Goal: Information Seeking & Learning: Learn about a topic

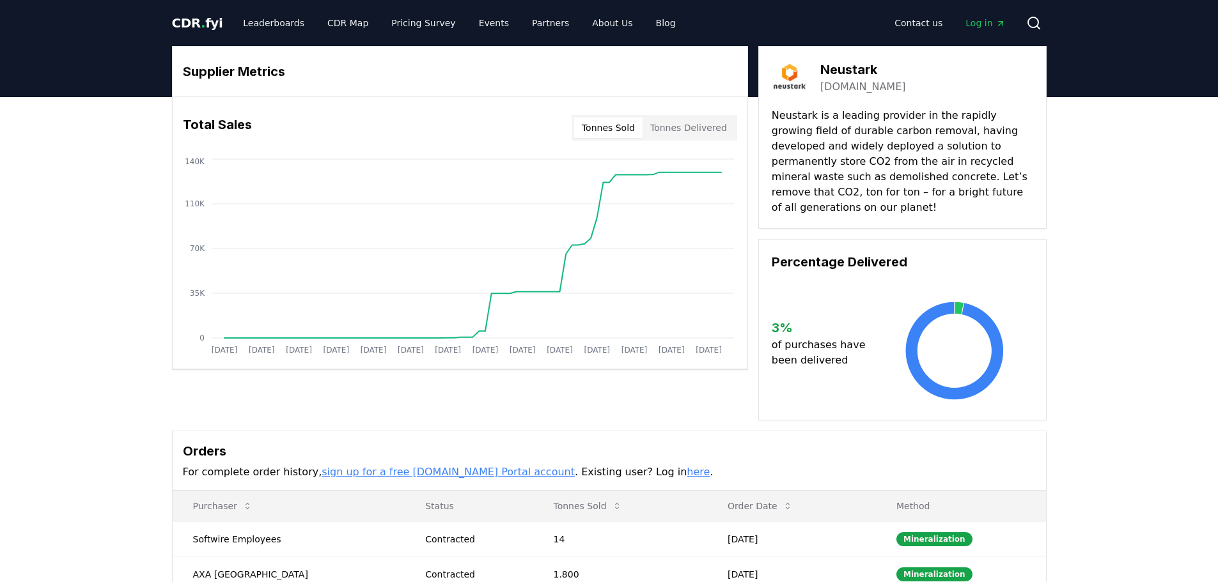
click at [718, 129] on button "Tonnes Delivered" at bounding box center [689, 128] width 92 height 20
click at [630, 132] on button "Tonnes Sold" at bounding box center [608, 128] width 68 height 20
click at [410, 466] on link "sign up for a free [DOMAIN_NAME] Portal account" at bounding box center [448, 472] width 253 height 12
click at [283, 23] on link "Leaderboards" at bounding box center [274, 23] width 82 height 23
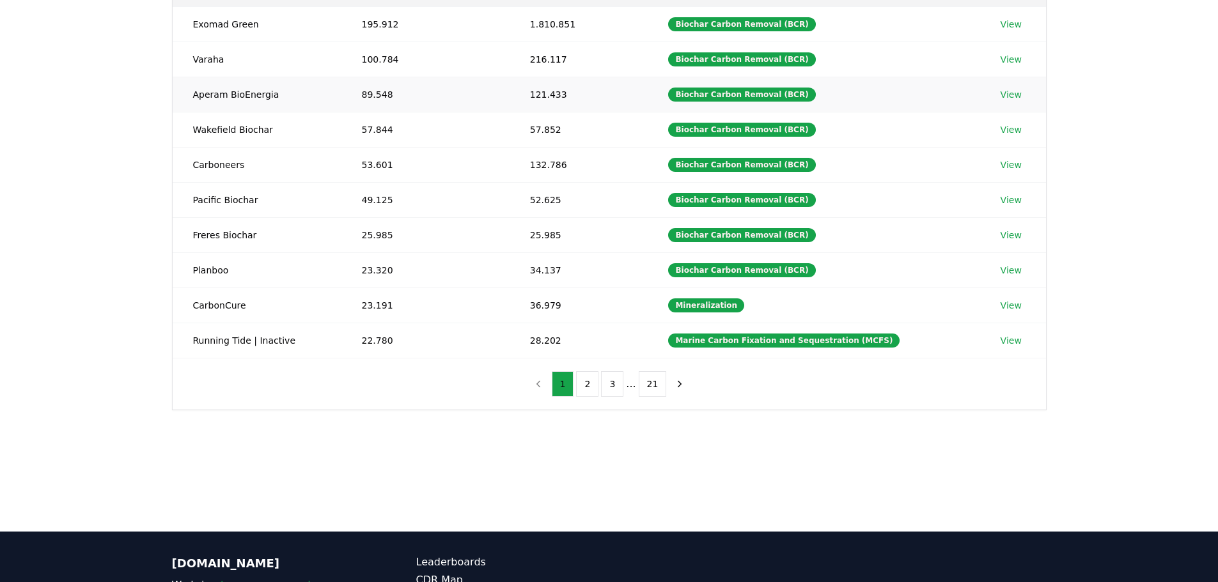
scroll to position [79, 0]
